Goal: Entertainment & Leisure: Consume media (video, audio)

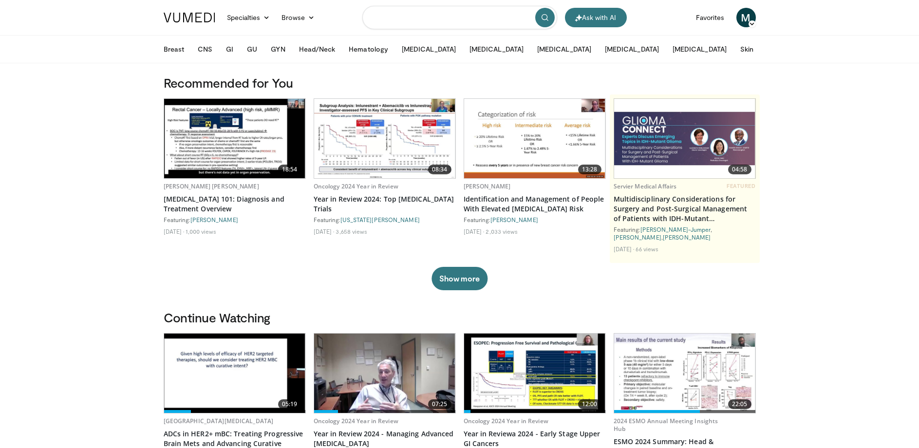
click at [470, 19] on input "Search topics, interventions" at bounding box center [459, 17] width 195 height 23
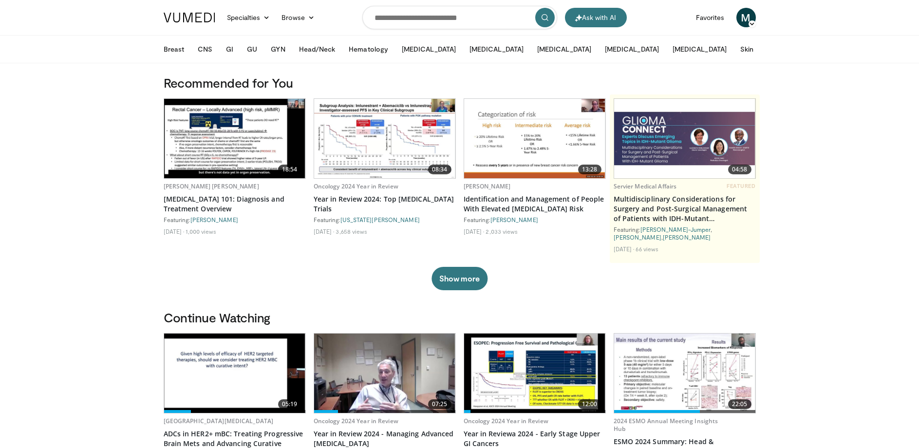
click at [214, 143] on img at bounding box center [234, 138] width 141 height 79
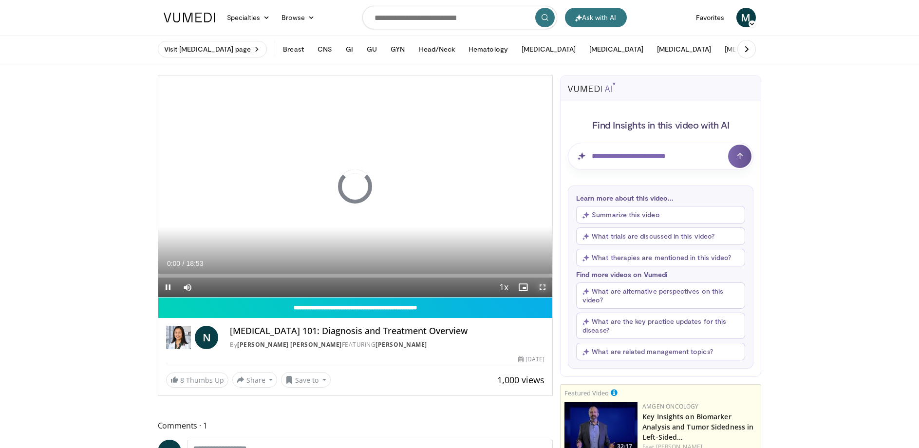
click at [539, 286] on span "Video Player" at bounding box center [542, 287] width 19 height 19
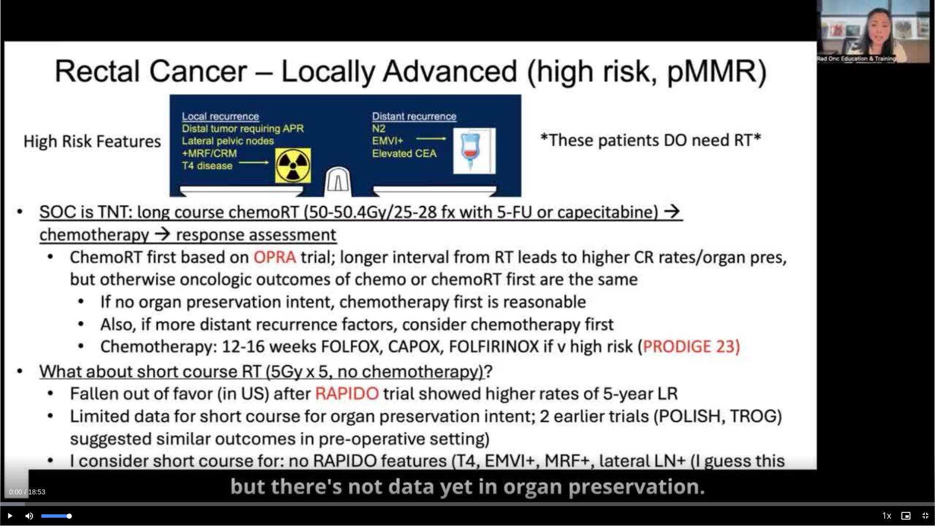
drag, startPoint x: 71, startPoint y: 515, endPoint x: 84, endPoint y: 515, distance: 13.6
click at [84, 448] on div "Mute 100%" at bounding box center [53, 515] width 68 height 19
click at [10, 448] on span "Video Player" at bounding box center [9, 515] width 19 height 19
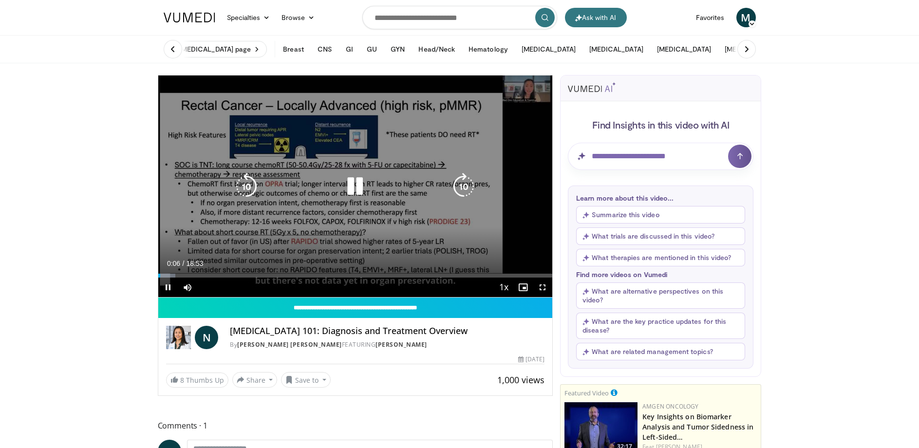
click at [354, 189] on icon "Video Player" at bounding box center [355, 186] width 27 height 27
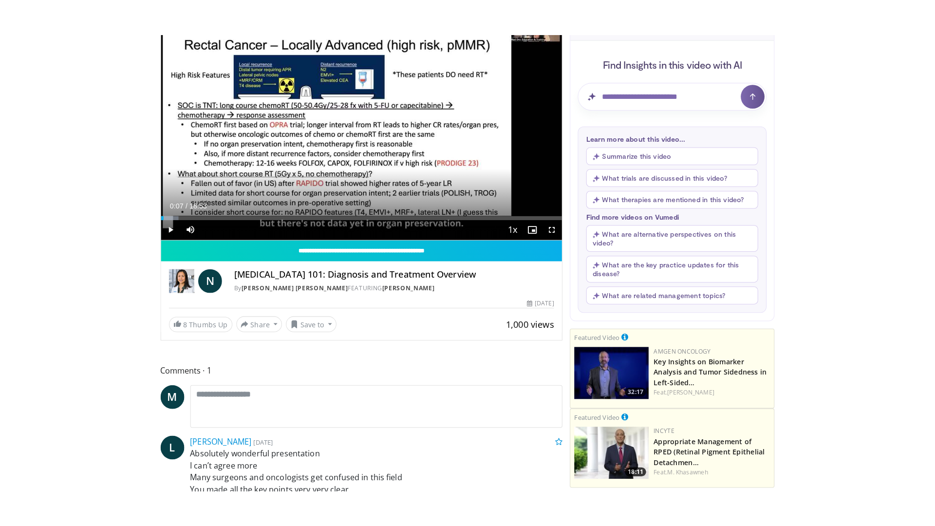
scroll to position [97, 0]
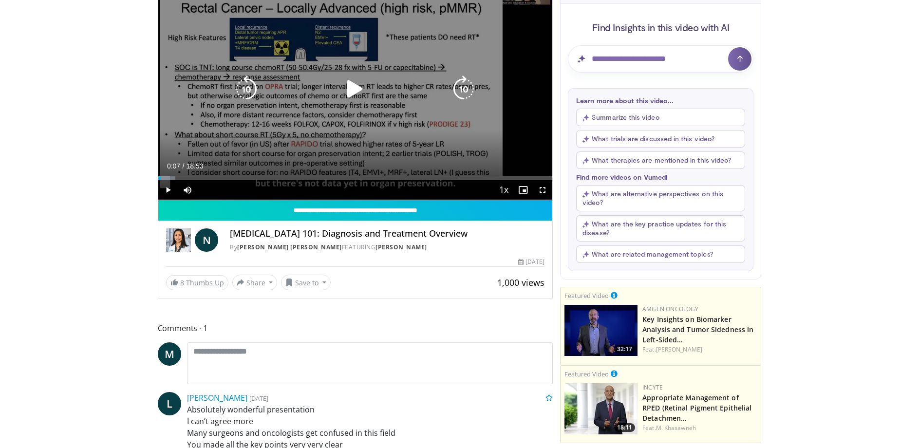
click at [347, 93] on icon "Video Player" at bounding box center [355, 89] width 27 height 27
click at [347, 91] on icon "Video Player" at bounding box center [355, 89] width 27 height 27
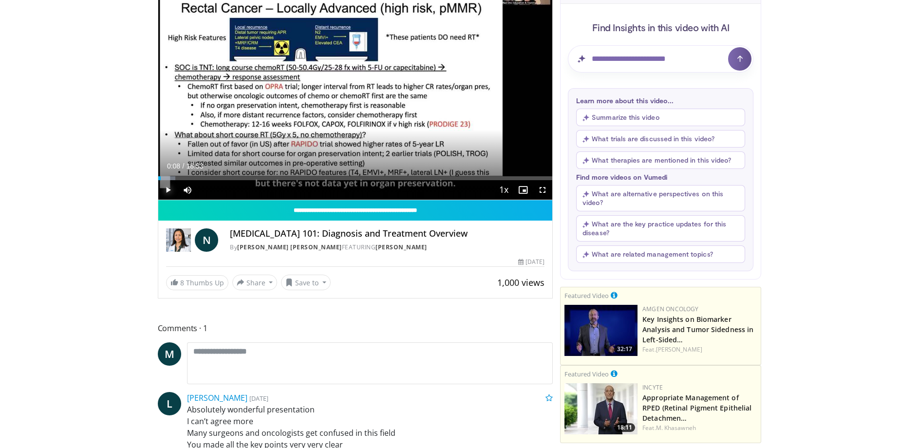
click at [167, 187] on span "Video Player" at bounding box center [167, 189] width 19 height 19
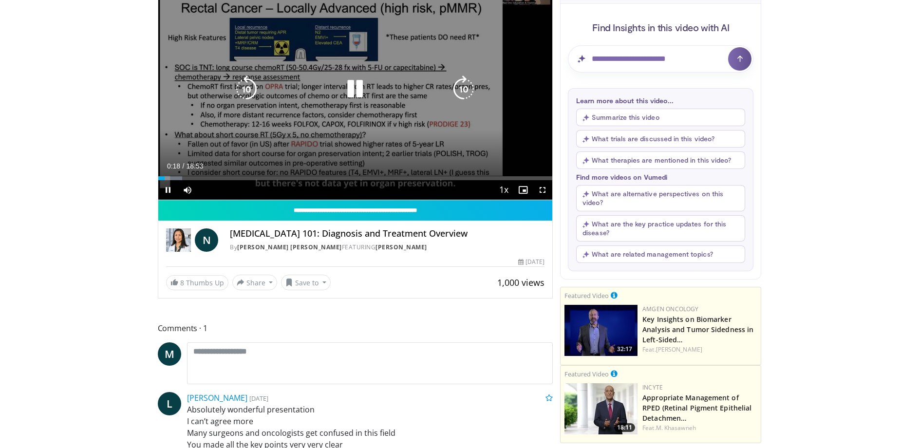
click at [351, 87] on icon "Video Player" at bounding box center [355, 89] width 27 height 27
click at [353, 87] on icon "Video Player" at bounding box center [355, 89] width 27 height 27
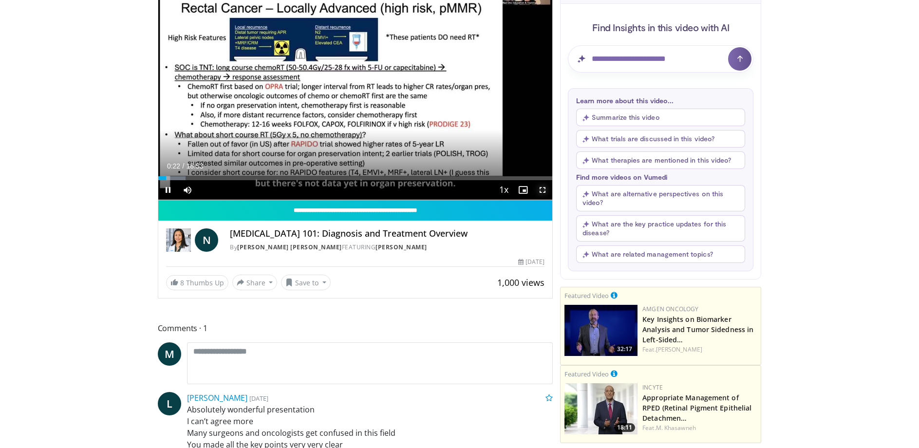
click at [543, 190] on span "Video Player" at bounding box center [542, 189] width 19 height 19
